Goal: Navigation & Orientation: Find specific page/section

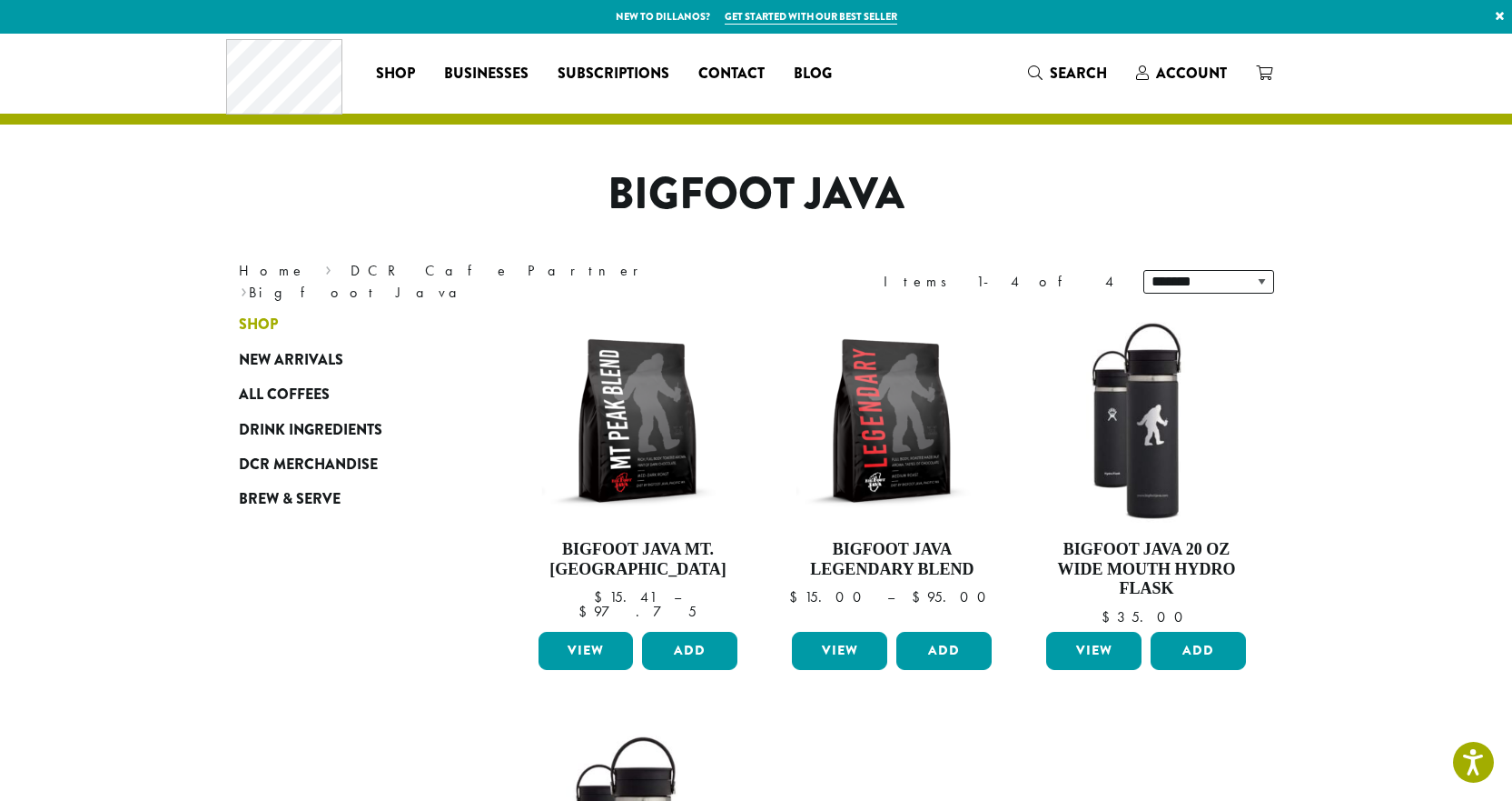
click at [268, 314] on span "Shop" at bounding box center [258, 325] width 39 height 23
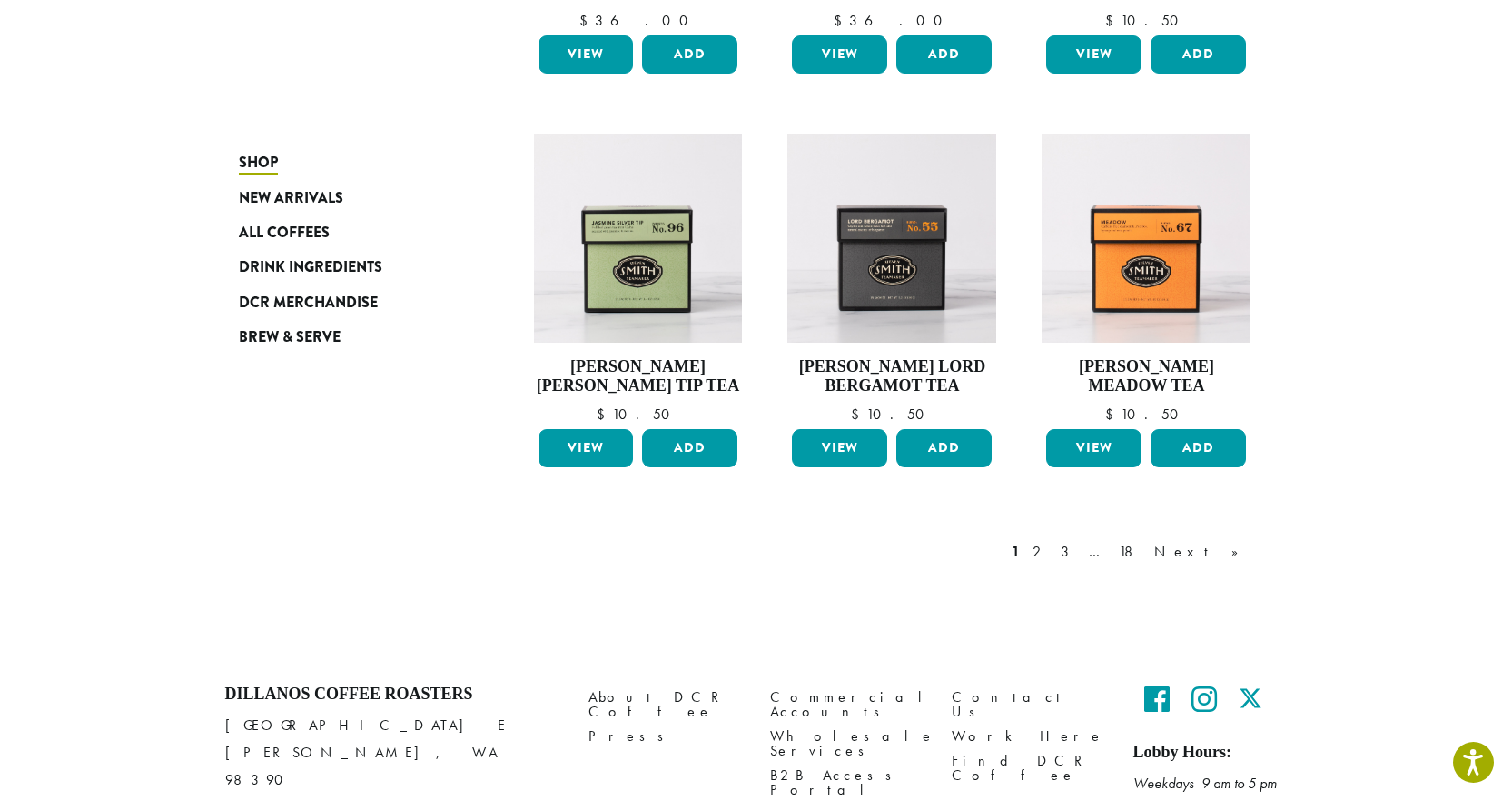
scroll to position [1452, 0]
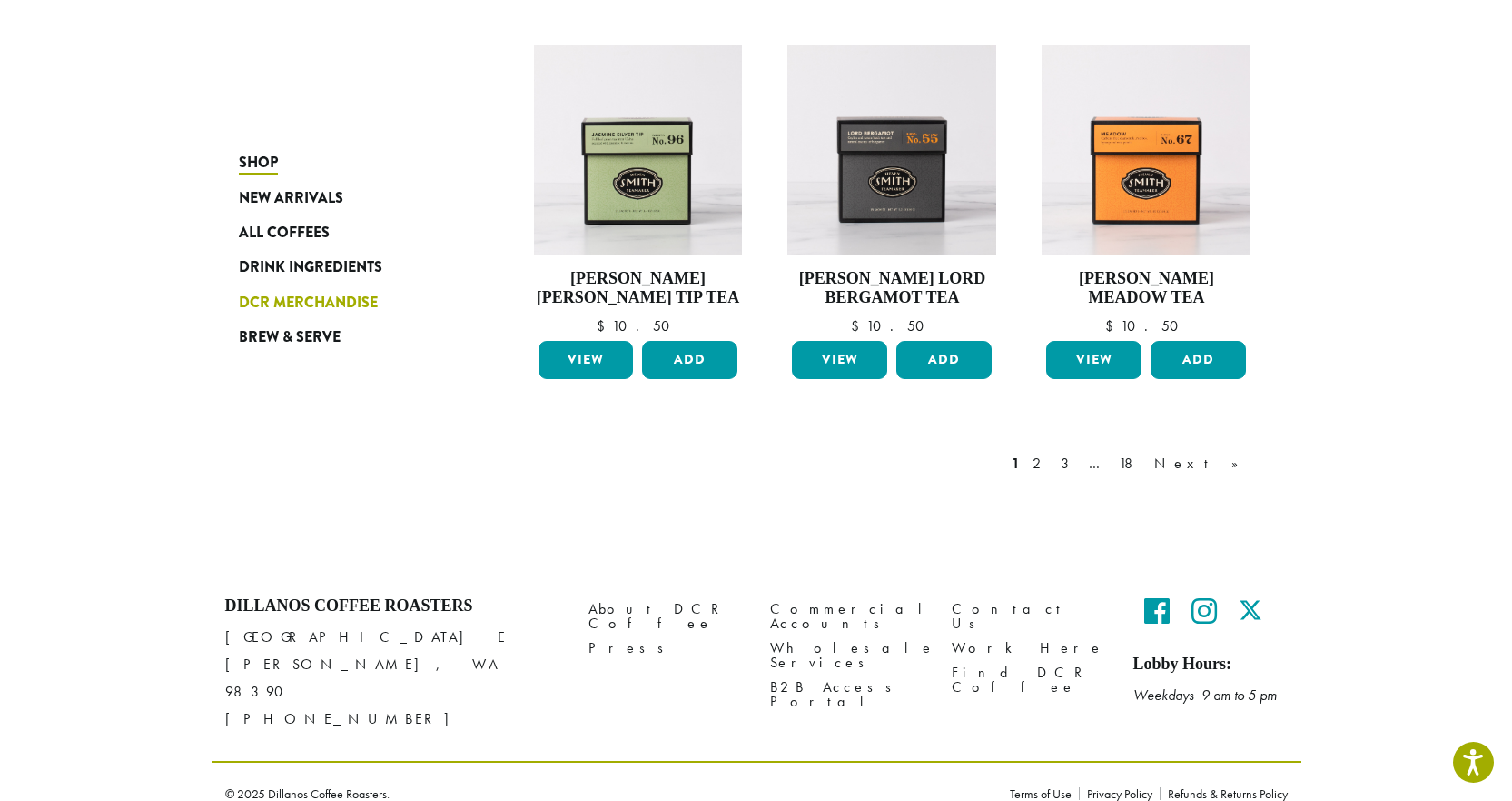
click at [262, 300] on span "DCR Merchandise" at bounding box center [309, 303] width 139 height 23
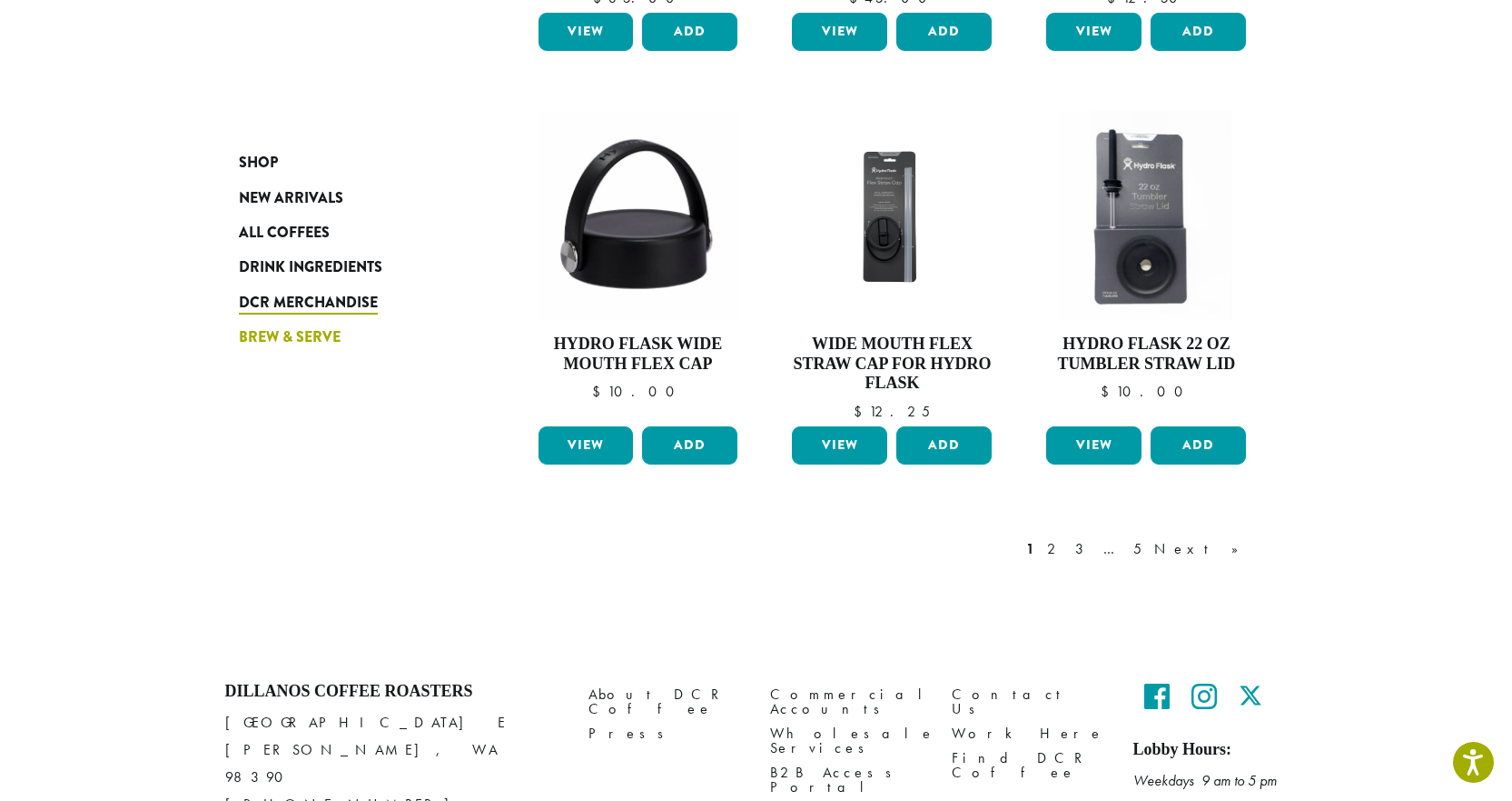
scroll to position [1452, 0]
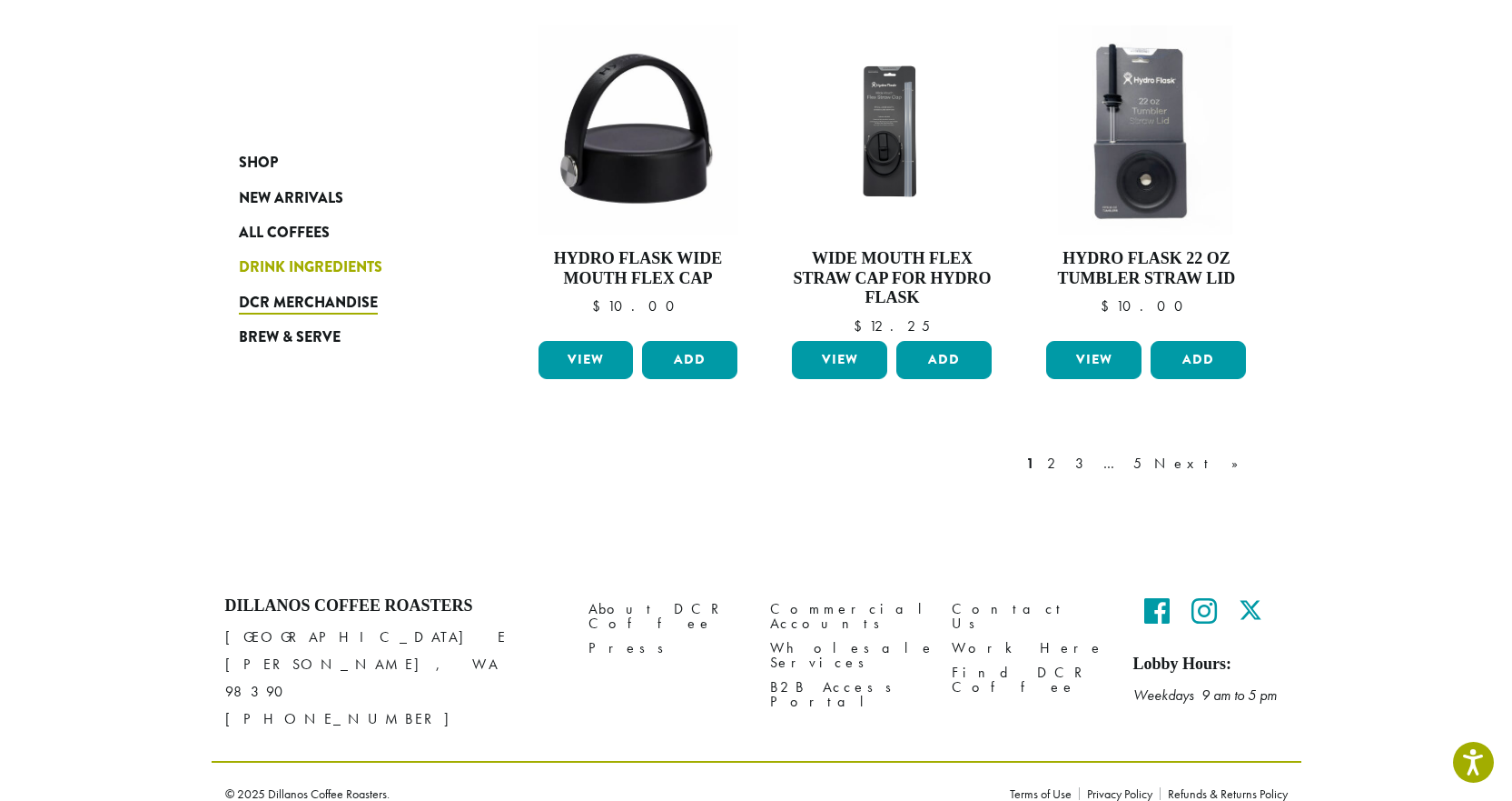
click at [312, 264] on span "Drink Ingredients" at bounding box center [311, 267] width 144 height 23
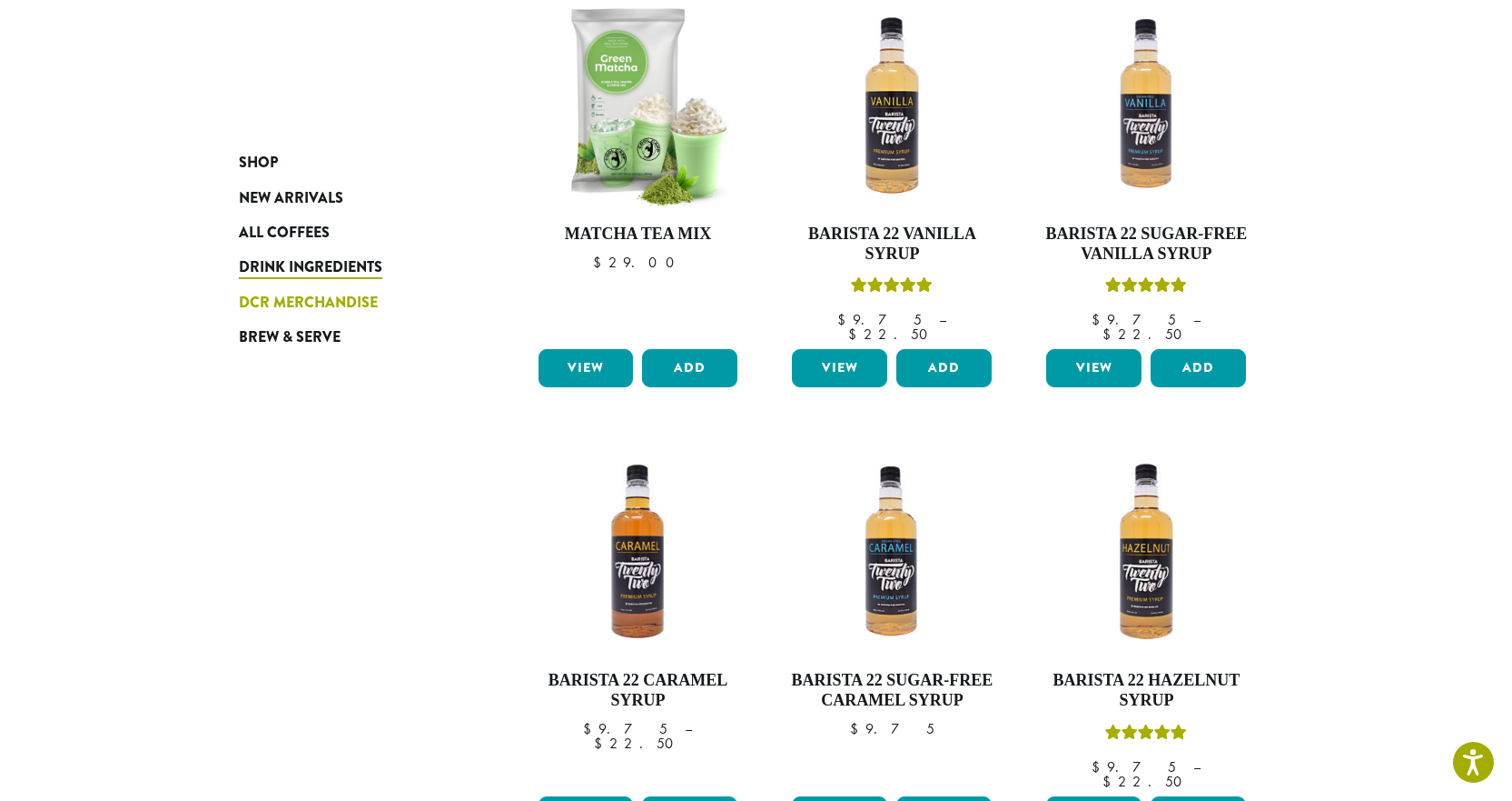
scroll to position [1091, 0]
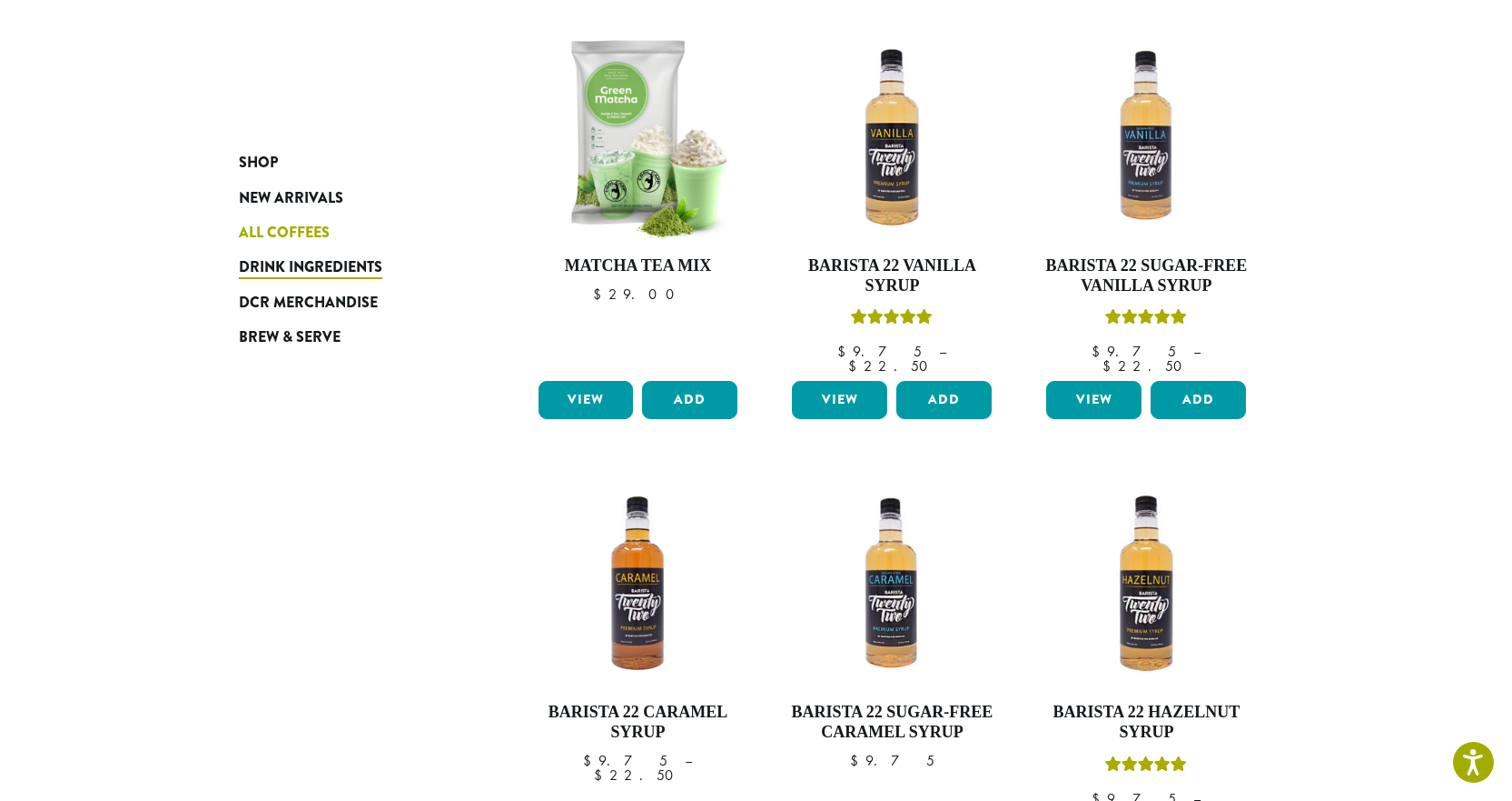
click at [269, 225] on span "All Coffees" at bounding box center [285, 232] width 91 height 23
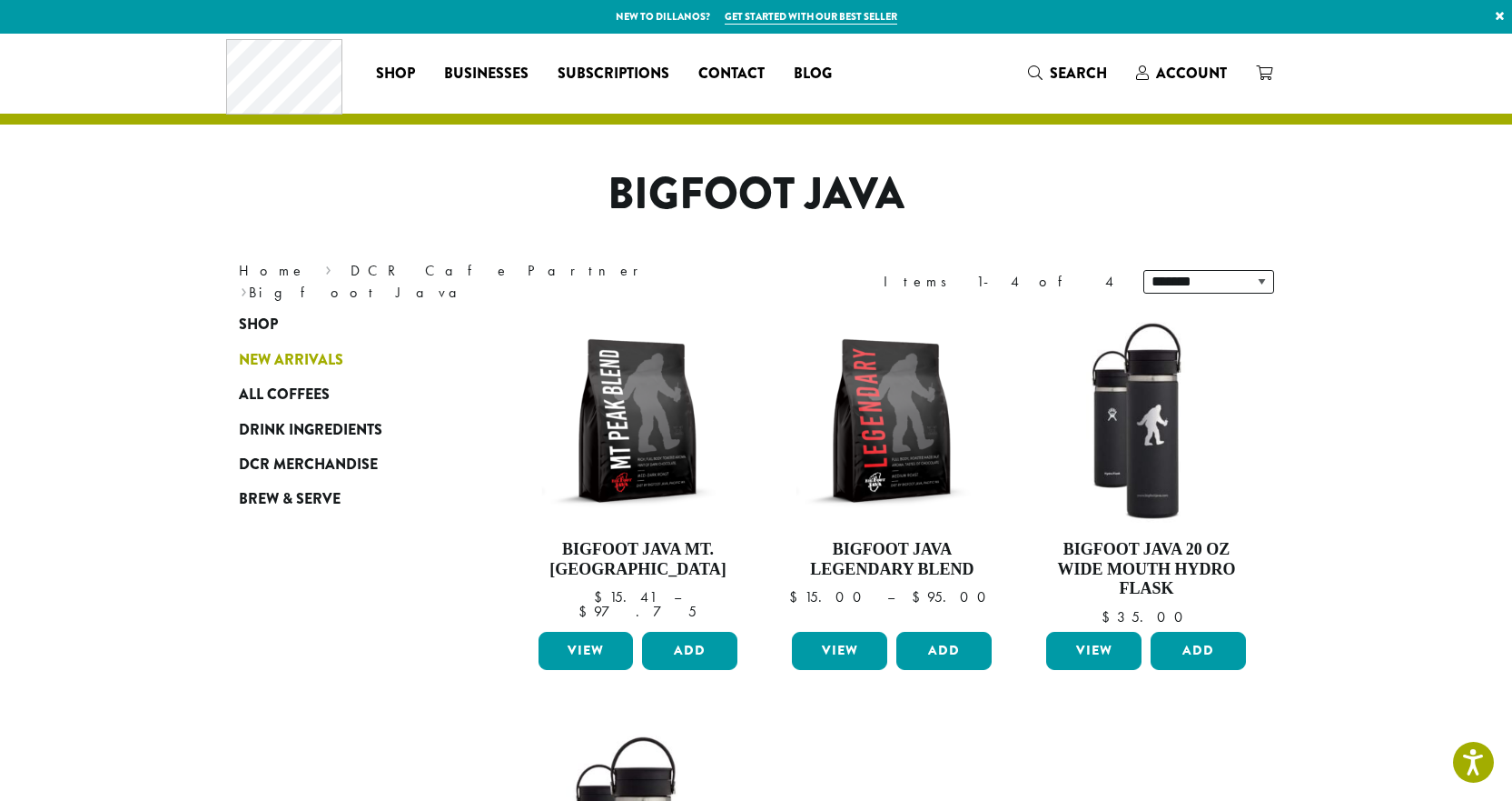
click at [291, 352] on span "New Arrivals" at bounding box center [291, 360] width 104 height 23
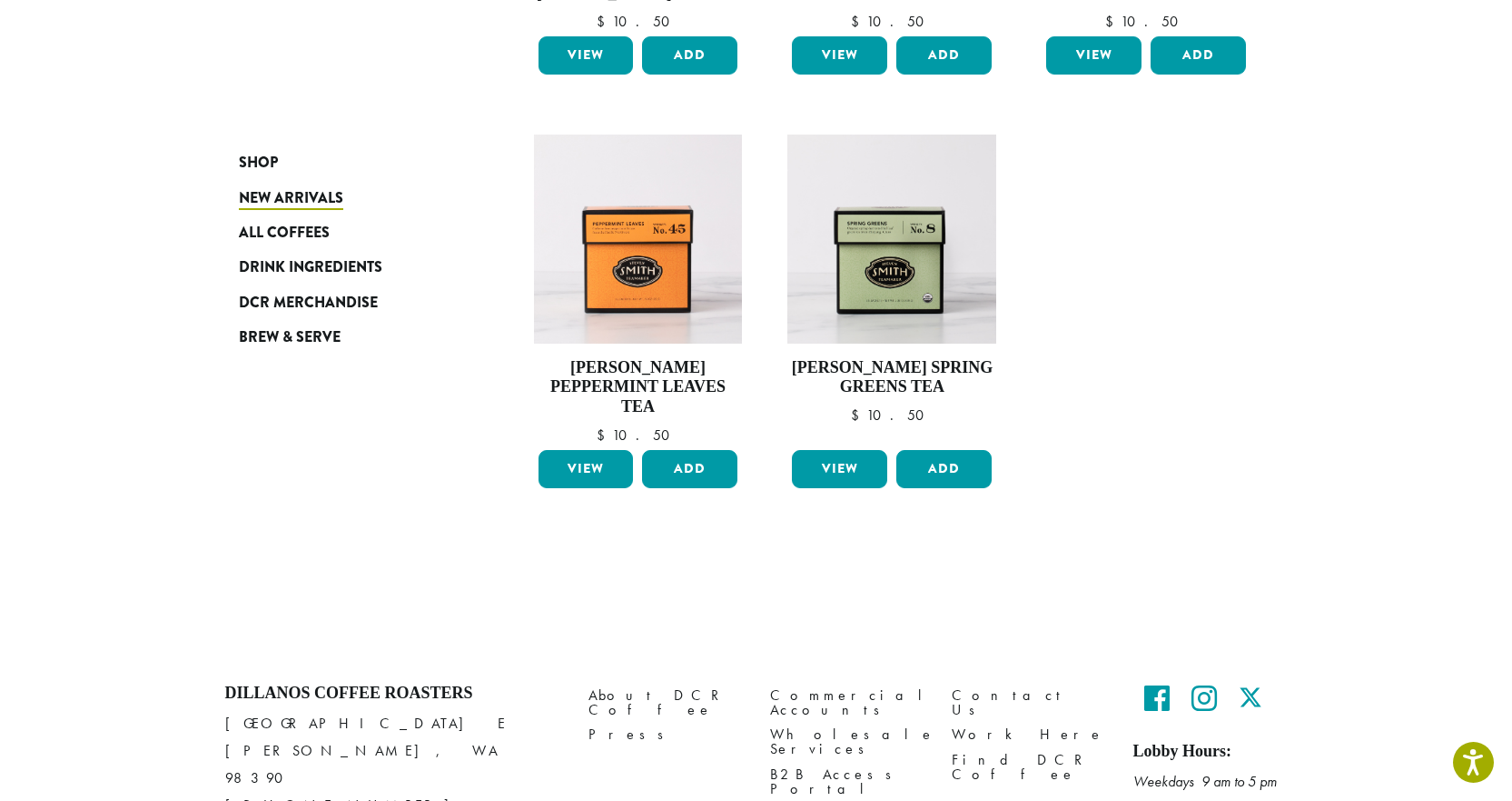
scroll to position [1450, 0]
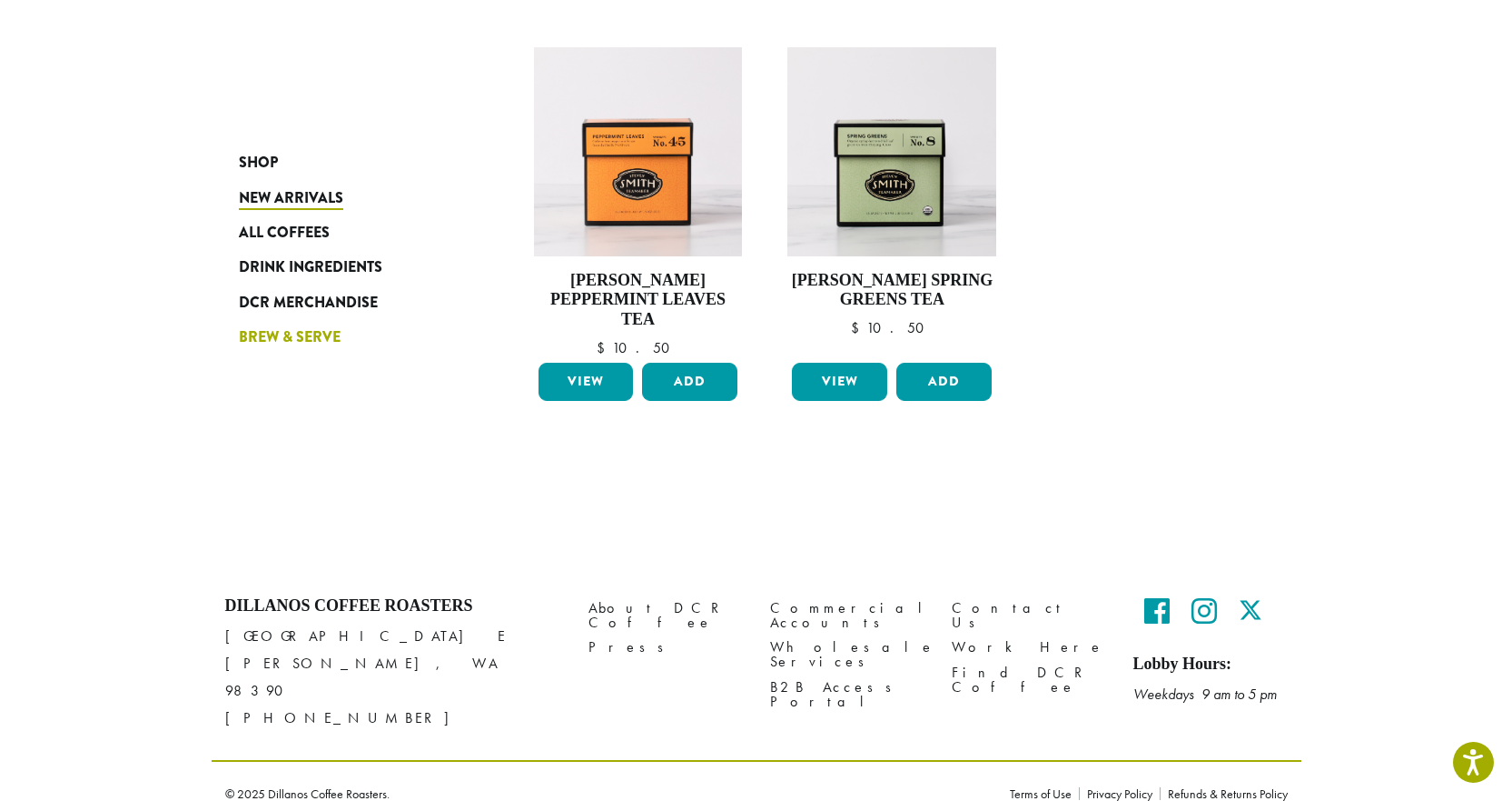
click at [305, 334] on span "Brew & Serve" at bounding box center [290, 337] width 102 height 23
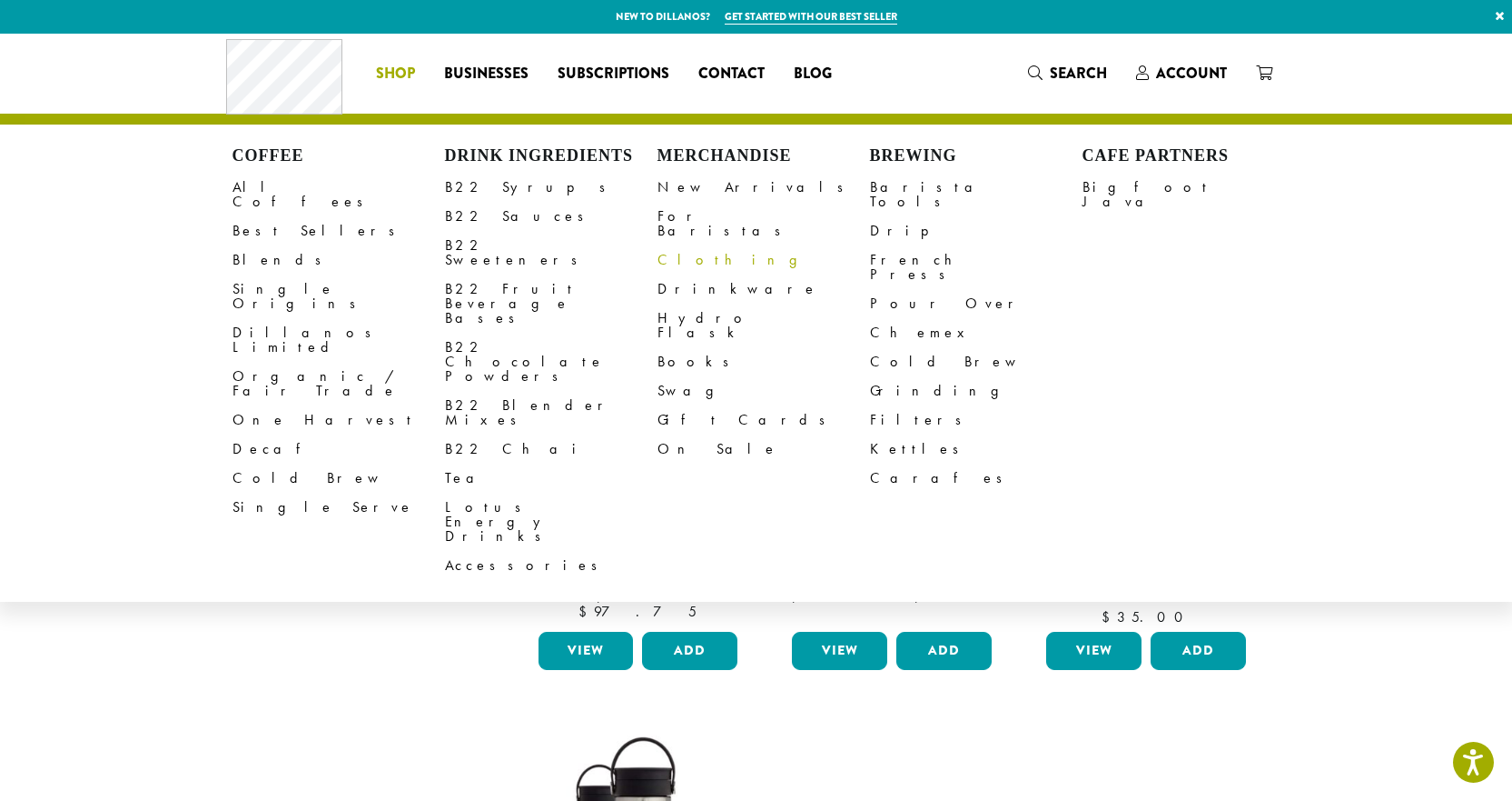
click at [684, 245] on link "Clothing" at bounding box center [764, 259] width 212 height 29
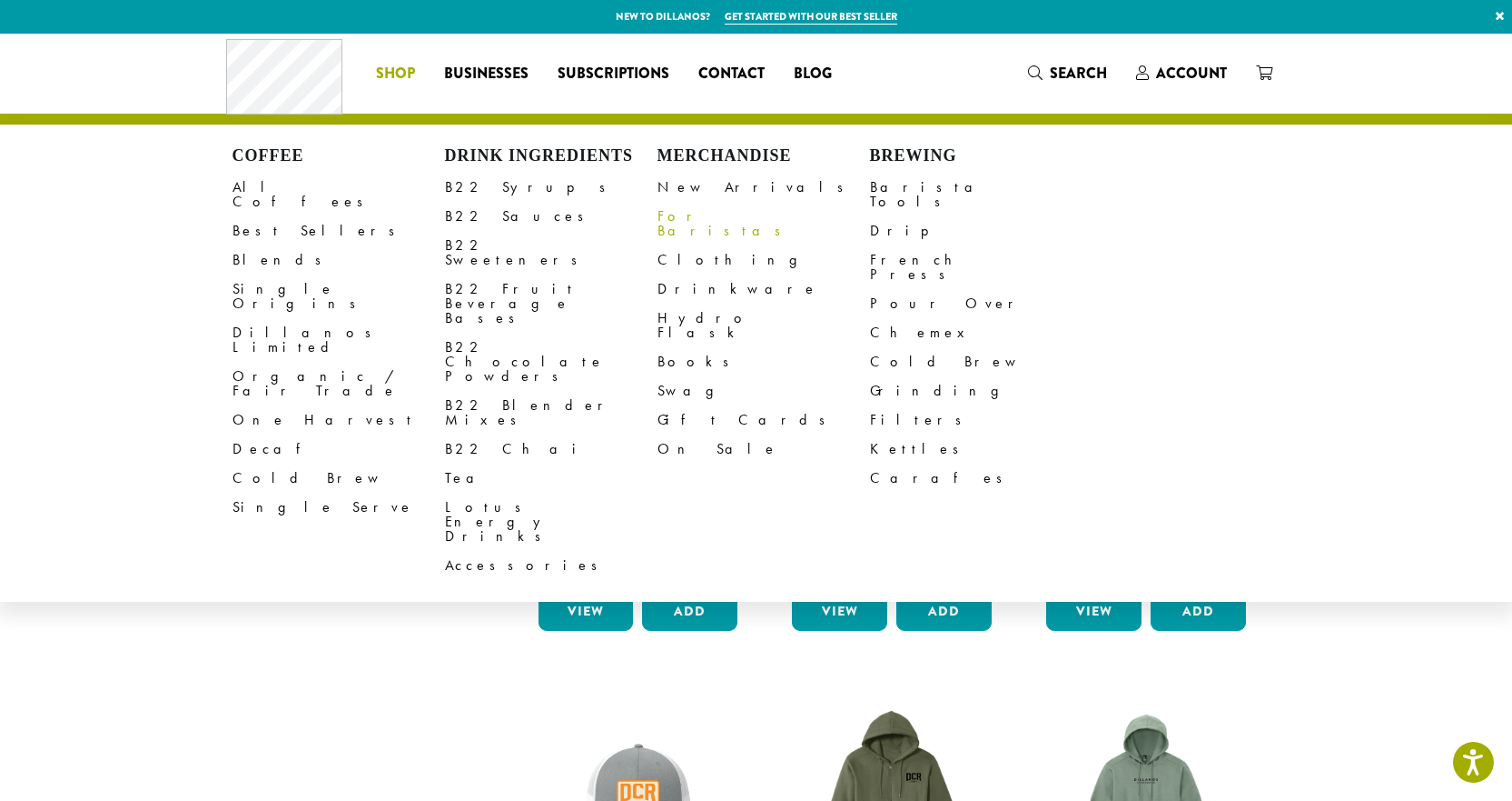
click at [692, 217] on link "For Baristas" at bounding box center [764, 223] width 212 height 44
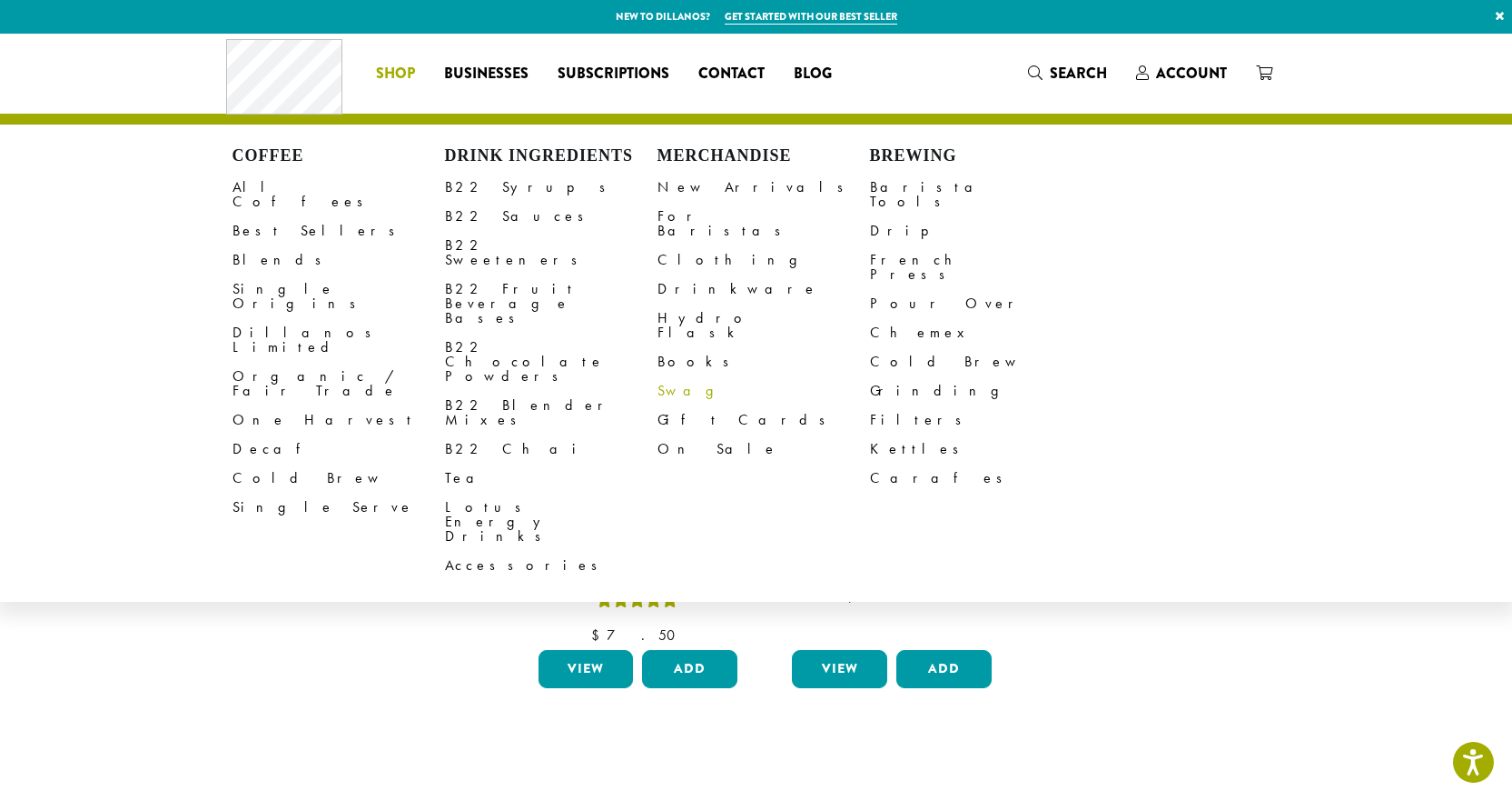
click at [682, 376] on link "Swag" at bounding box center [764, 390] width 212 height 29
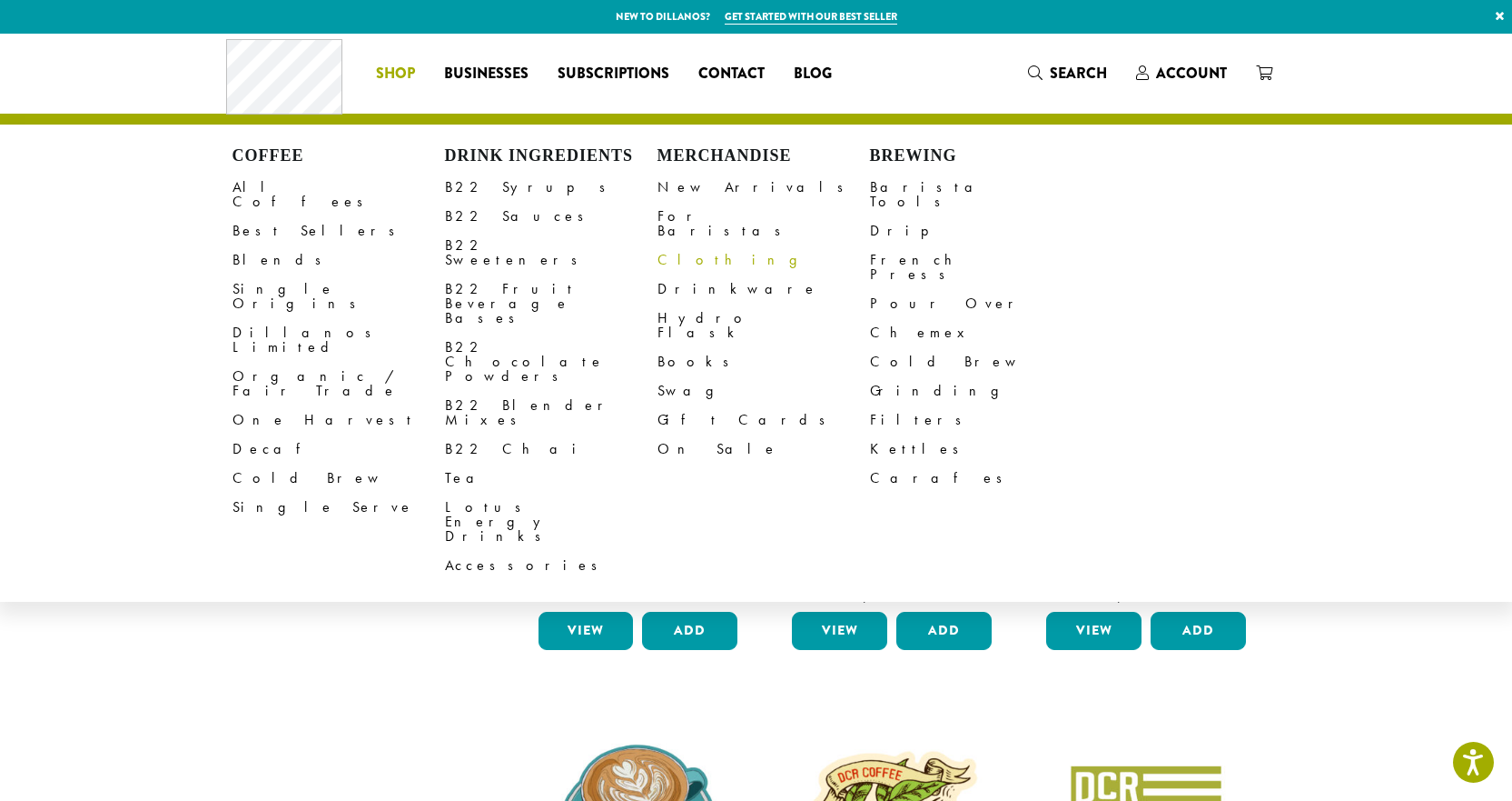
click at [671, 245] on link "Clothing" at bounding box center [764, 259] width 212 height 29
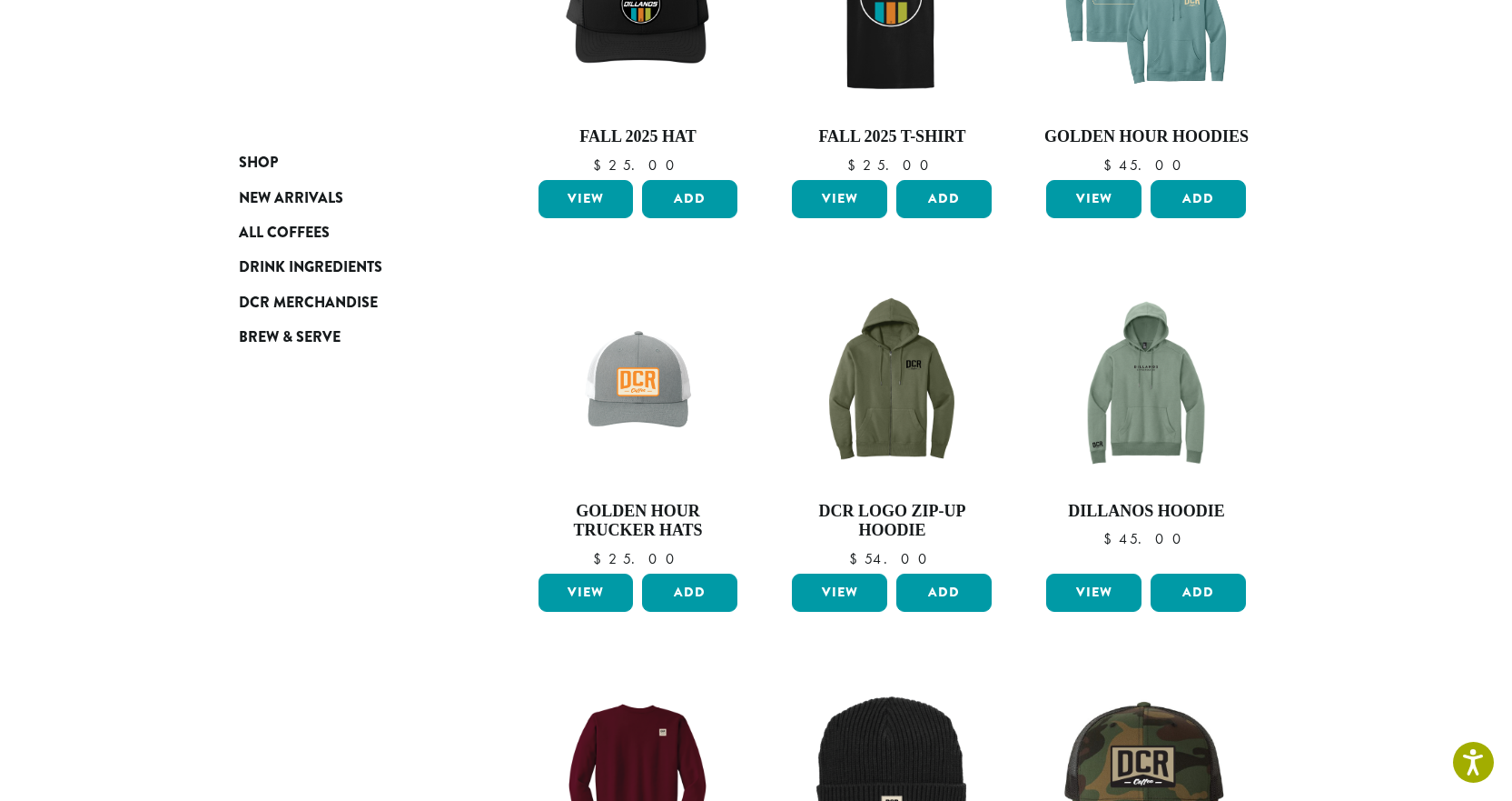
scroll to position [158, 0]
